Goal: Task Accomplishment & Management: Complete application form

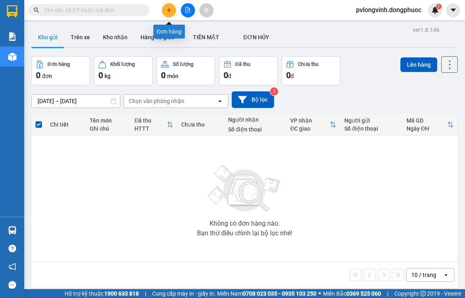
click at [170, 11] on icon "plus" at bounding box center [169, 10] width 6 height 6
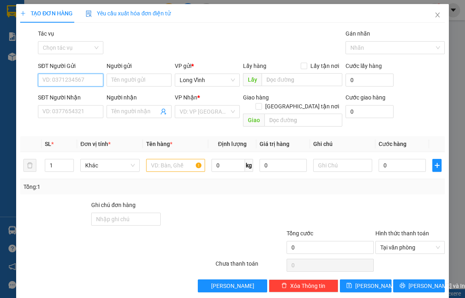
click at [80, 80] on input "SĐT Người Gửi" at bounding box center [70, 80] width 65 height 13
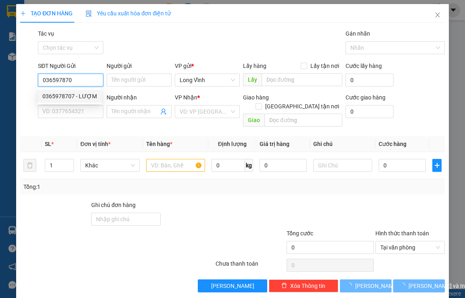
click at [79, 96] on div "0365978707 - LƯỢM" at bounding box center [69, 96] width 55 height 9
type input "0365978707"
type input "LƯỢM"
type input "0908858803"
type input "liên"
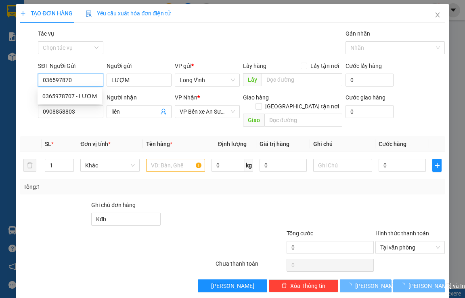
type input "Kđb"
type input "50.000"
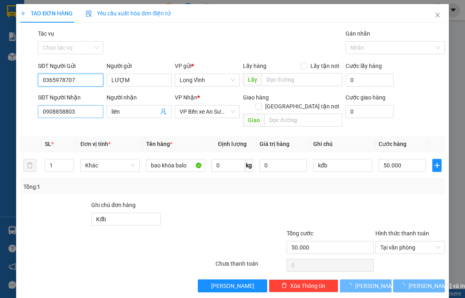
type input "0365978707"
click at [74, 107] on input "0908858803" at bounding box center [70, 111] width 65 height 13
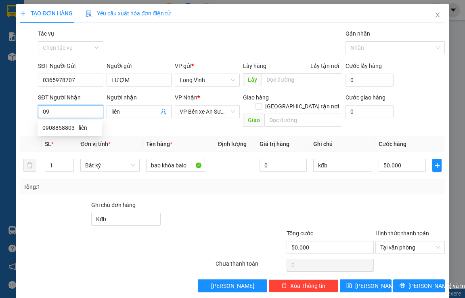
type input "0"
click at [58, 103] on div "SĐT Người Nhận" at bounding box center [70, 99] width 65 height 12
click at [18, 106] on div "TẠO ĐƠN HÀNG Yêu cầu xuất hóa đơn điện tử Transit Pickup Surcharge Ids Transit …" at bounding box center [232, 151] width 433 height 294
click at [42, 110] on input "SĐT Người Nhận" at bounding box center [70, 111] width 65 height 13
click at [118, 111] on input "liên" at bounding box center [134, 111] width 47 height 9
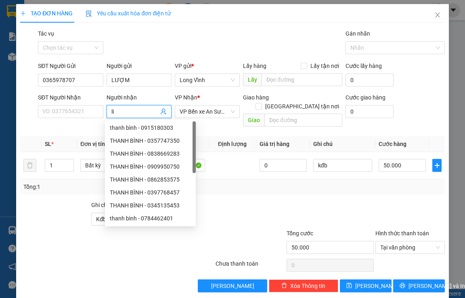
type input "l"
click at [91, 112] on input "SĐT Người Nhận" at bounding box center [70, 111] width 65 height 13
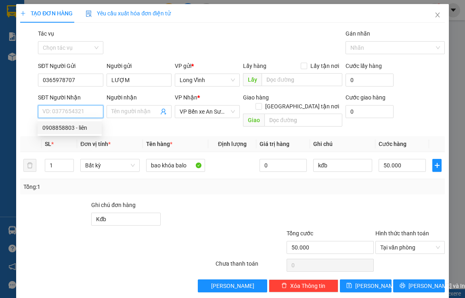
click at [74, 116] on input "SĐT Người Nhận" at bounding box center [70, 111] width 65 height 13
click at [71, 108] on input "SĐT Người Nhận" at bounding box center [70, 111] width 65 height 13
click at [71, 93] on div "SĐT Người Nhận" at bounding box center [70, 97] width 65 height 9
click at [71, 105] on input "SĐT Người Nhận" at bounding box center [70, 111] width 65 height 13
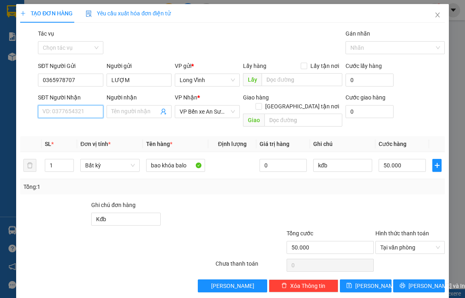
click at [65, 113] on input "SĐT Người Nhận" at bounding box center [70, 111] width 65 height 13
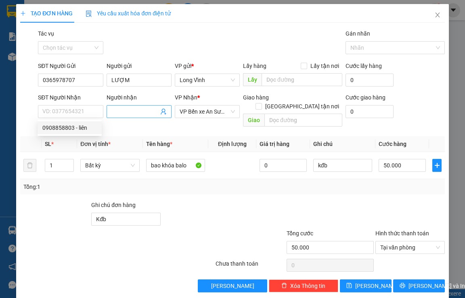
click at [162, 109] on icon "user-add" at bounding box center [163, 111] width 6 height 6
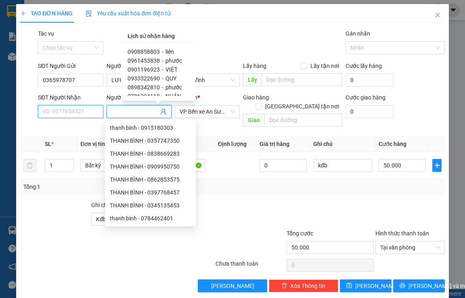
click at [75, 112] on input "SĐT Người Nhận" at bounding box center [70, 111] width 65 height 13
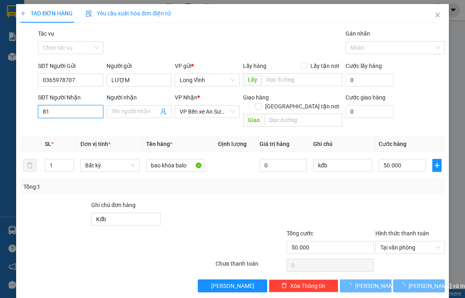
type input "8"
type input "0"
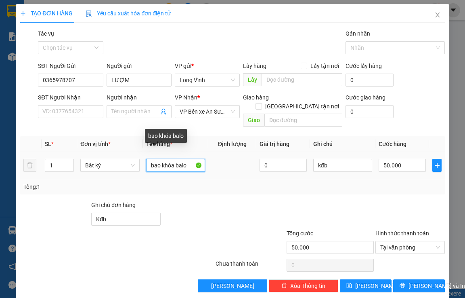
click at [186, 159] on input "bao khóa balo" at bounding box center [175, 165] width 59 height 13
drag, startPoint x: 186, startPoint y: 156, endPoint x: 147, endPoint y: 162, distance: 39.3
click at [147, 162] on input "bao khóa balo" at bounding box center [175, 165] width 59 height 13
type input "bịch vải"
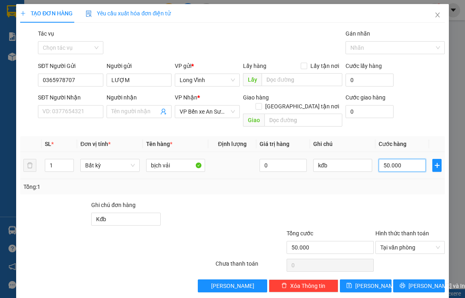
click at [405, 159] on input "50.000" at bounding box center [402, 165] width 47 height 13
type input "3"
type input "30"
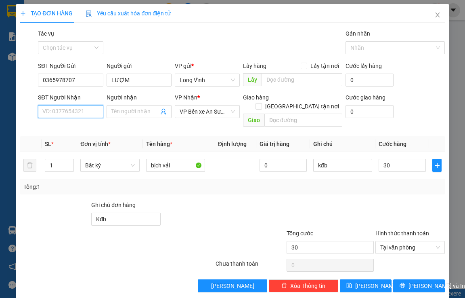
type input "30.000"
click at [58, 108] on input "SĐT Người Nhận" at bounding box center [70, 111] width 65 height 13
click at [62, 127] on div "0898342810 - phước" at bounding box center [69, 127] width 55 height 9
type input "0898342810"
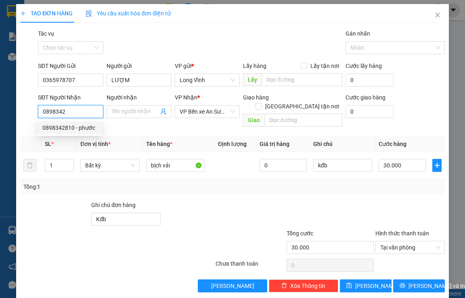
type input "phước"
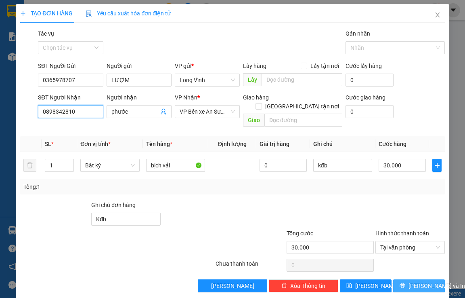
type input "0898342810"
click at [418, 281] on span "[PERSON_NAME] và In" at bounding box center [437, 285] width 57 height 9
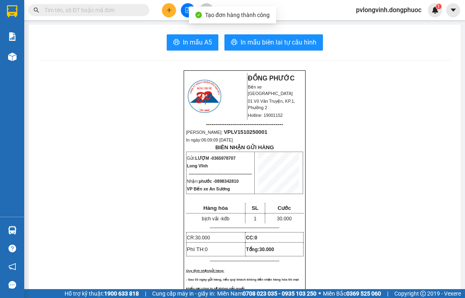
click at [287, 23] on main "In mẫu A5 In mẫu biên lai tự cấu hình ĐỒNG PHƯỚC Bến xe Tây Ninh 01 Võ Văn Truy…" at bounding box center [232, 144] width 465 height 289
click at [281, 43] on span "In mẫu biên lai tự cấu hình" at bounding box center [279, 42] width 76 height 10
